Goal: Navigation & Orientation: Understand site structure

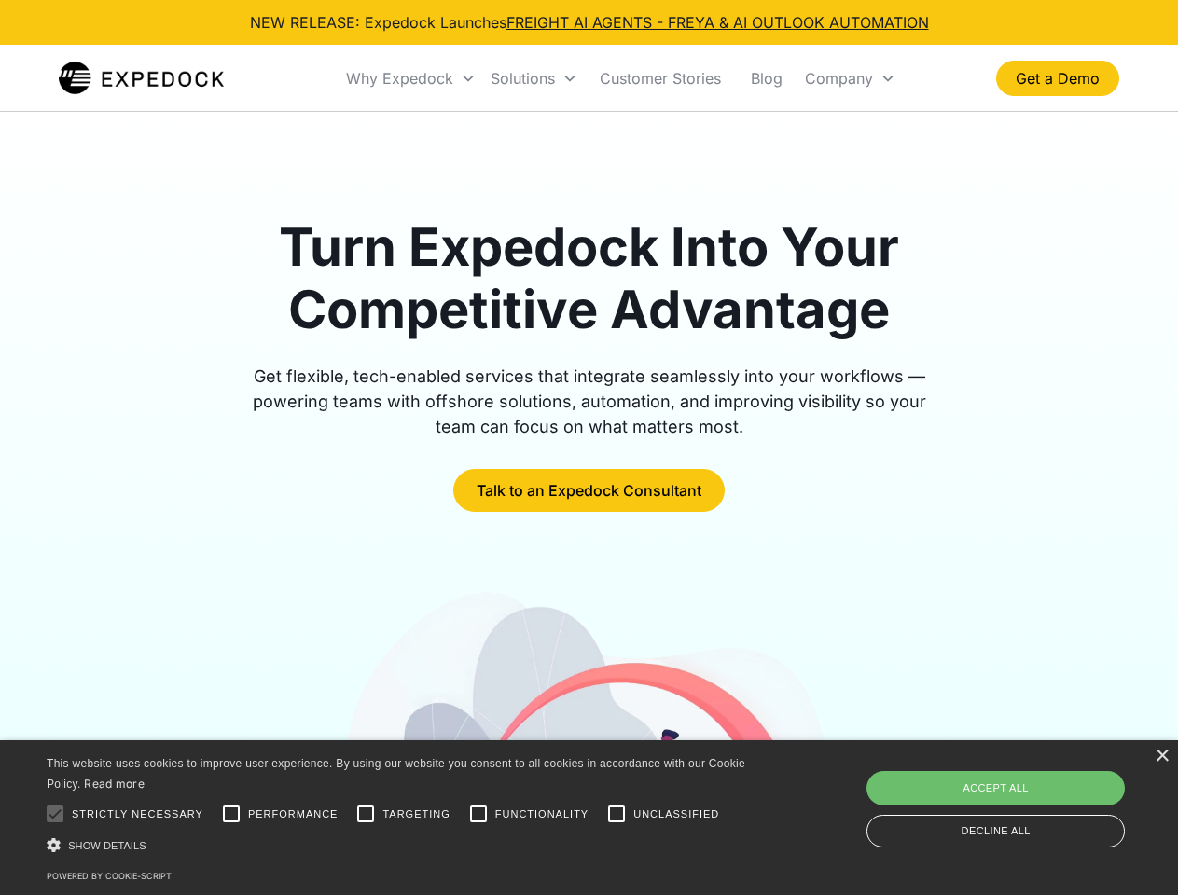
click at [411, 78] on div "Why Expedock" at bounding box center [399, 78] width 107 height 19
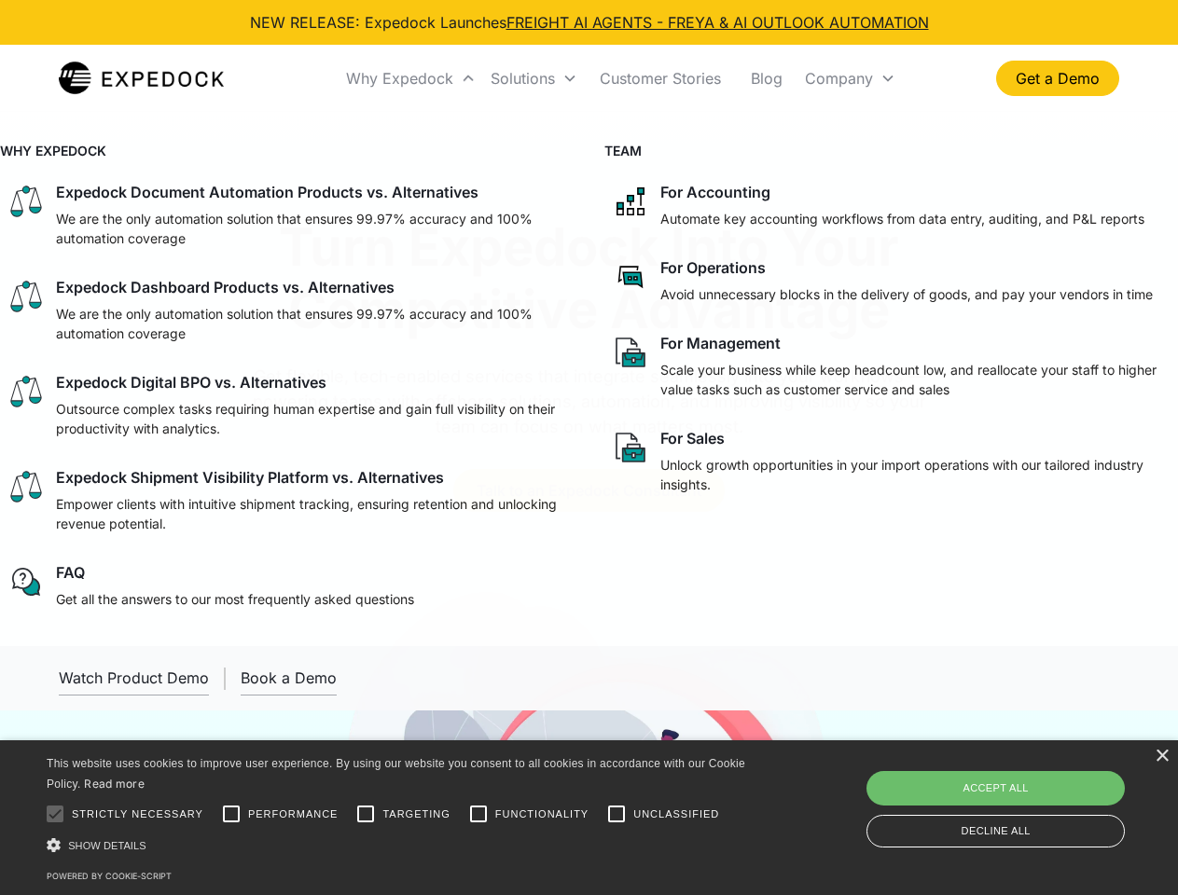
click at [533, 78] on div "Solutions" at bounding box center [522, 78] width 64 height 19
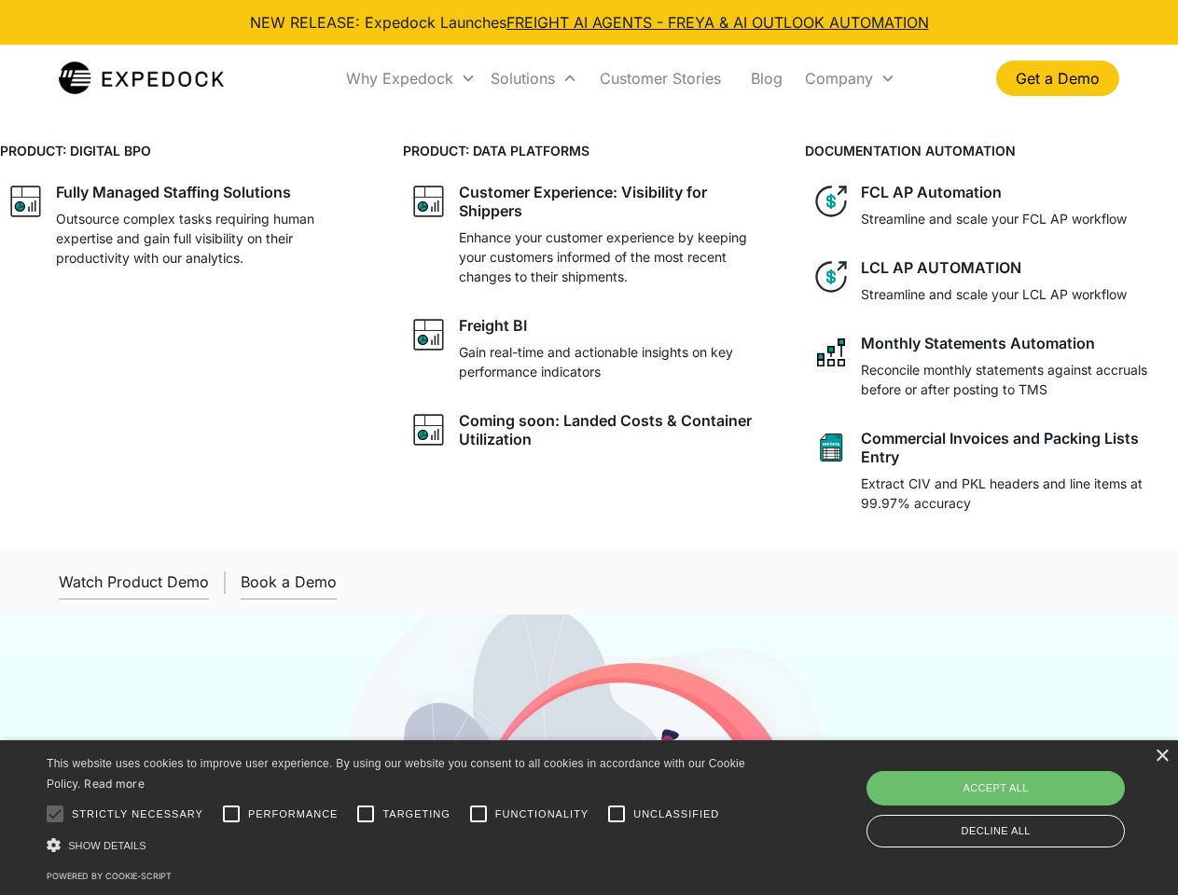
click at [849, 78] on div "Company" at bounding box center [839, 78] width 68 height 19
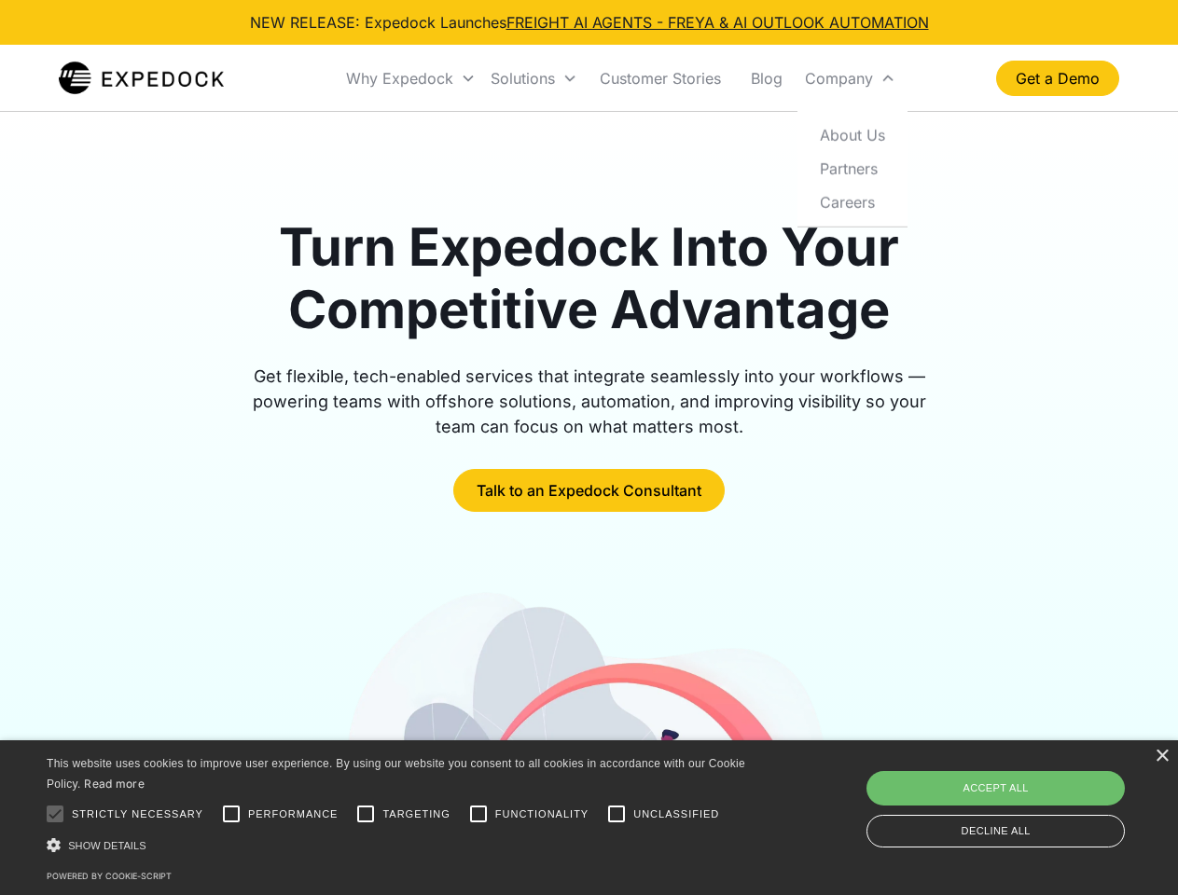
click at [55, 814] on div at bounding box center [54, 813] width 37 height 37
click at [231, 814] on input "Performance" at bounding box center [231, 813] width 37 height 37
checkbox input "true"
click at [366, 814] on input "Targeting" at bounding box center [365, 813] width 37 height 37
checkbox input "true"
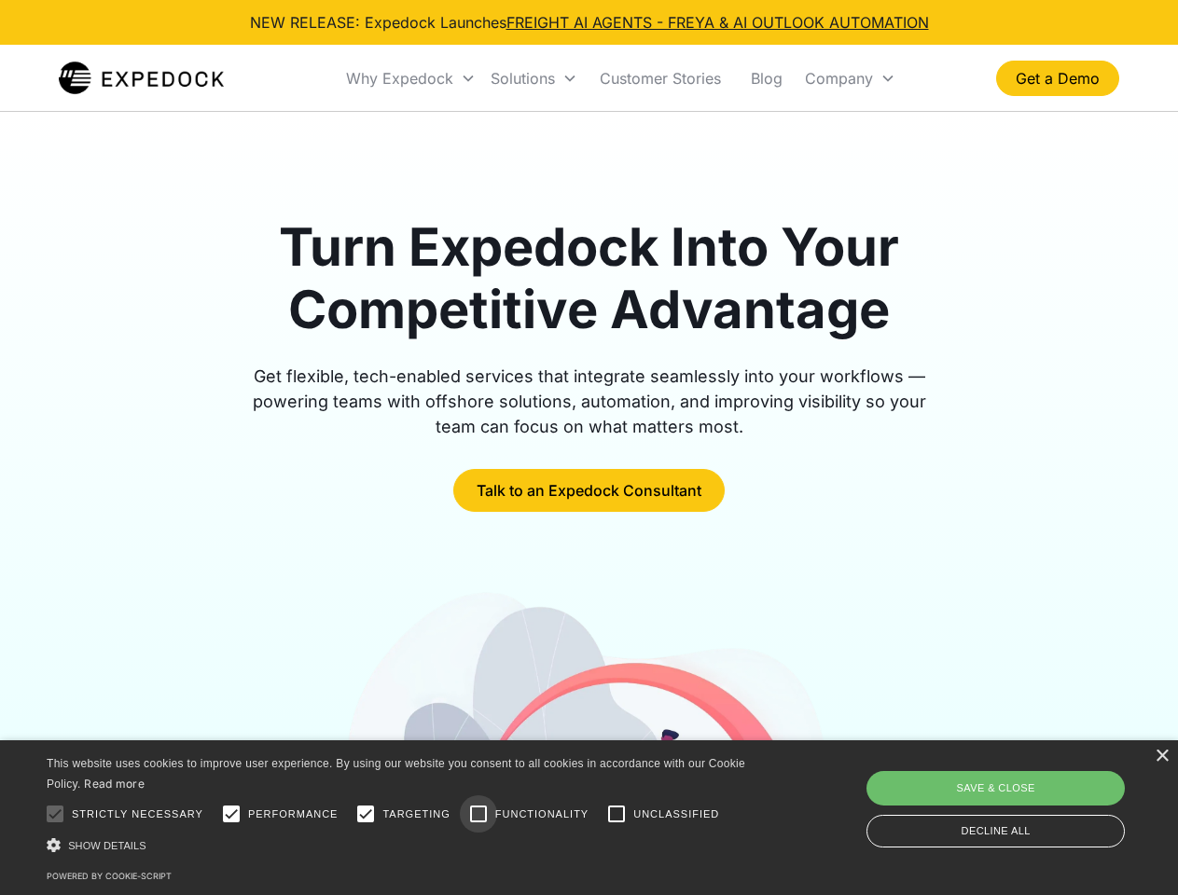
click at [478, 814] on input "Functionality" at bounding box center [478, 813] width 37 height 37
checkbox input "true"
click at [616, 814] on input "Unclassified" at bounding box center [616, 813] width 37 height 37
checkbox input "true"
click at [399, 845] on div "Show details Hide details" at bounding box center [399, 845] width 705 height 20
